Goal: Navigation & Orientation: Find specific page/section

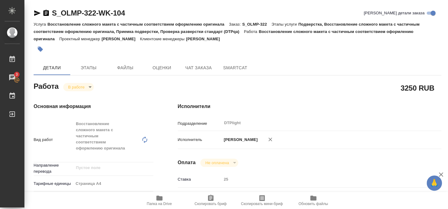
scroll to position [470, 0]
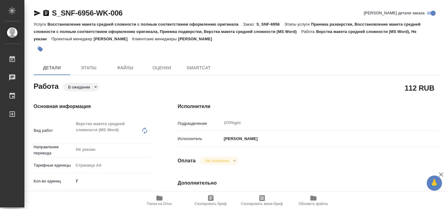
type textarea "x"
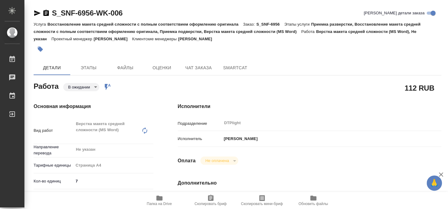
type textarea "x"
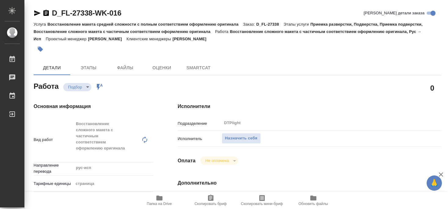
type textarea "x"
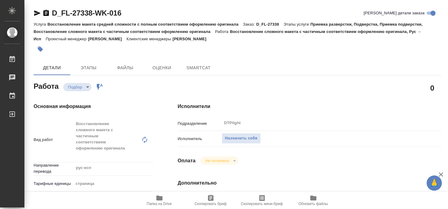
type textarea "x"
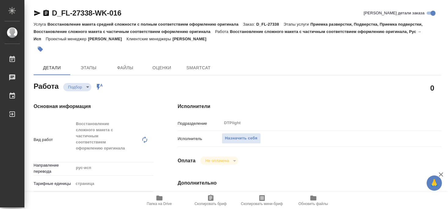
type textarea "x"
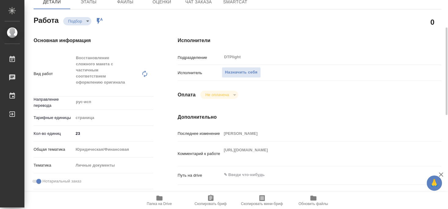
scroll to position [99, 0]
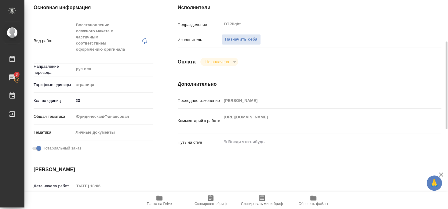
click at [162, 199] on icon "button" at bounding box center [159, 198] width 6 height 5
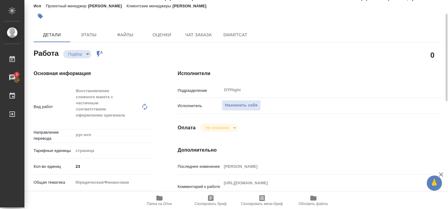
scroll to position [0, 0]
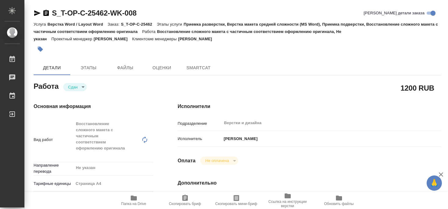
type textarea "x"
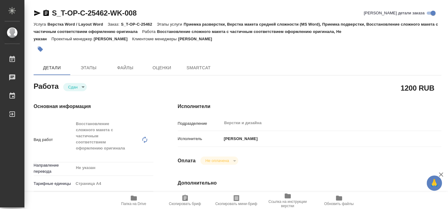
type textarea "x"
